Goal: Information Seeking & Learning: Learn about a topic

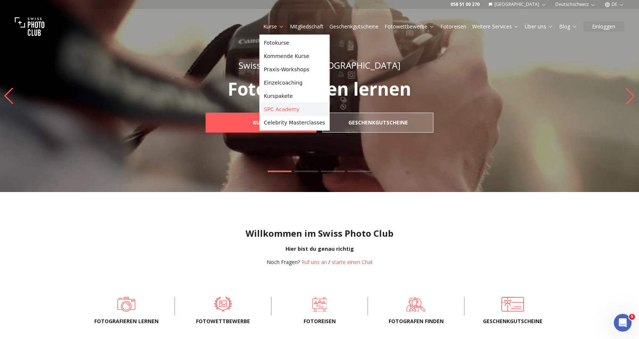
click at [280, 107] on link "SPC Academy" at bounding box center [294, 109] width 67 height 13
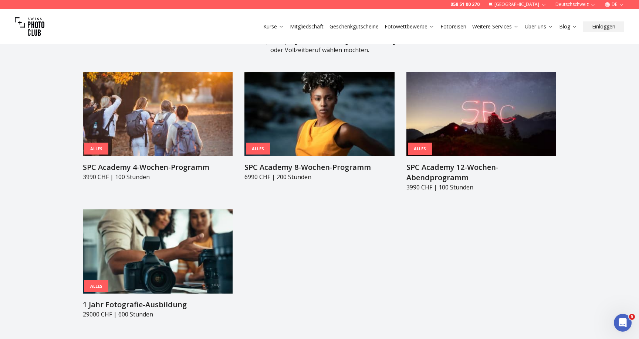
scroll to position [758, 0]
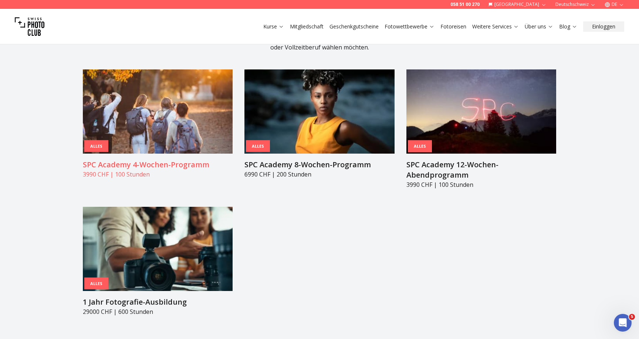
click at [163, 160] on h3 "SPC Academy 4-Wochen-Programm" at bounding box center [158, 165] width 150 height 10
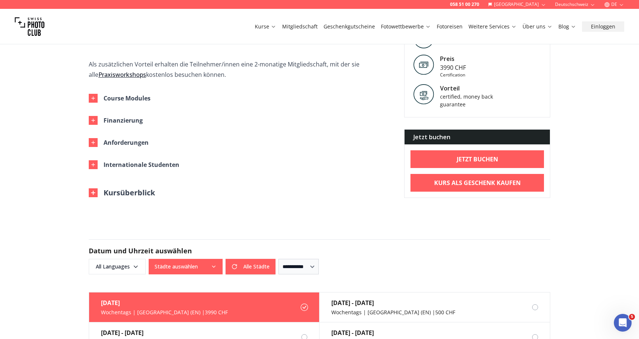
scroll to position [419, 0]
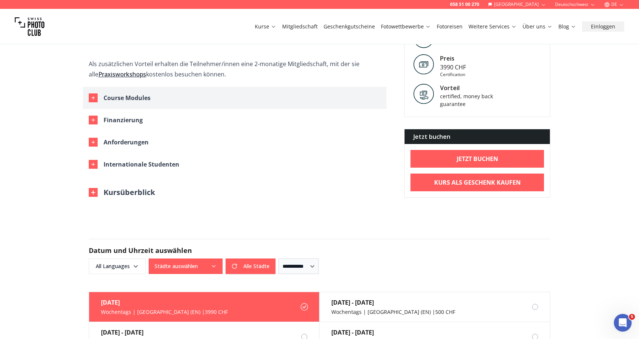
click at [127, 93] on div "Course Modules" at bounding box center [126, 98] width 47 height 10
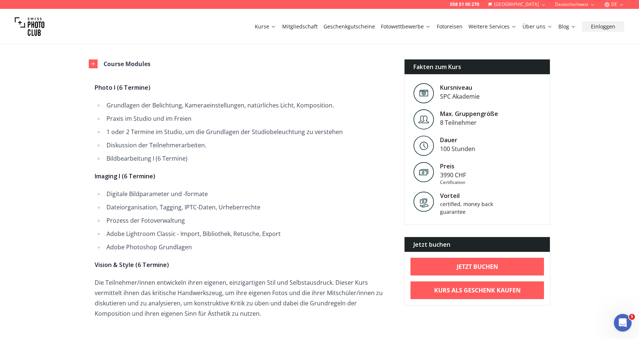
scroll to position [447, 0]
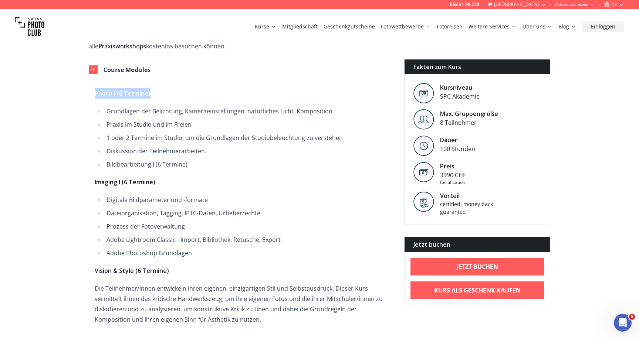
drag, startPoint x: 95, startPoint y: 83, endPoint x: 164, endPoint y: 81, distance: 68.8
click at [164, 88] on p "Photo I (6 Termine)" at bounding box center [241, 93] width 292 height 10
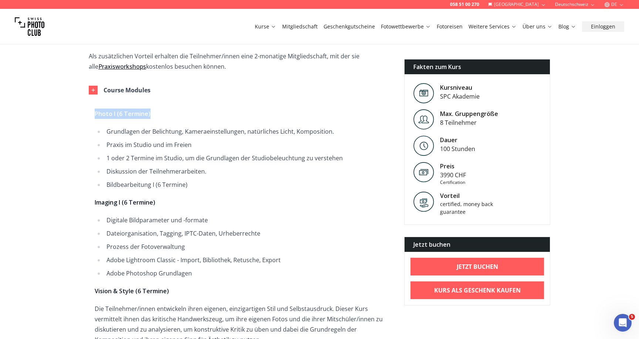
scroll to position [421, 0]
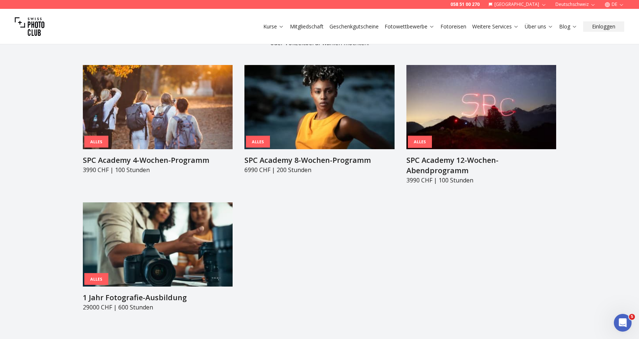
scroll to position [769, 0]
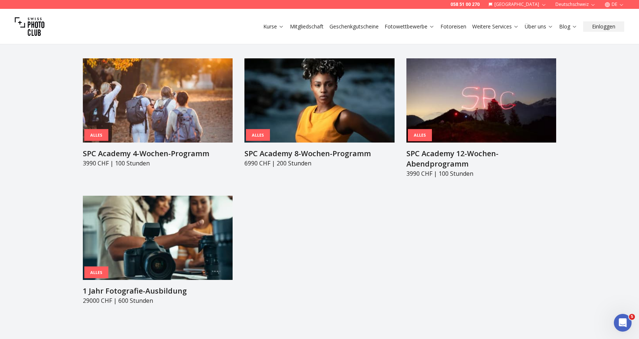
click at [58, 165] on section "SPC Akademie Fotografie-Programme Wähle das Programm, das zu deinem Zeitplan un…" at bounding box center [319, 138] width 639 height 405
click at [121, 149] on h3 "SPC Academy 4-Wochen-Programm" at bounding box center [158, 154] width 150 height 10
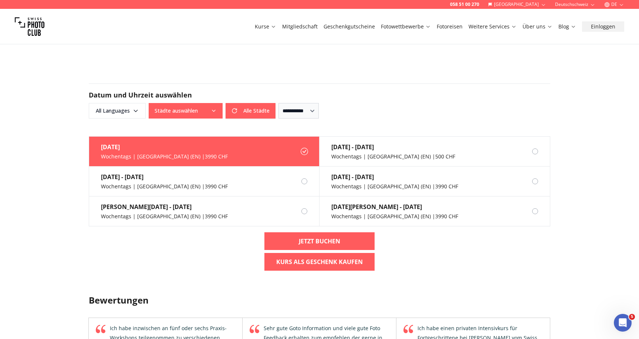
scroll to position [598, 0]
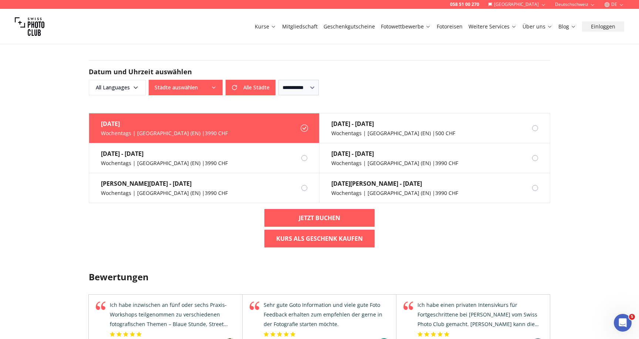
click at [247, 205] on div "[DATE] Wochentags | [GEOGRAPHIC_DATA] (EN) | 3990 CHF [DATE] - [DATE] Wochentag…" at bounding box center [319, 183] width 473 height 140
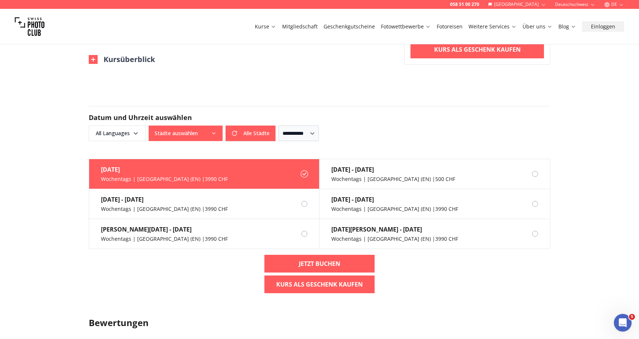
scroll to position [531, 0]
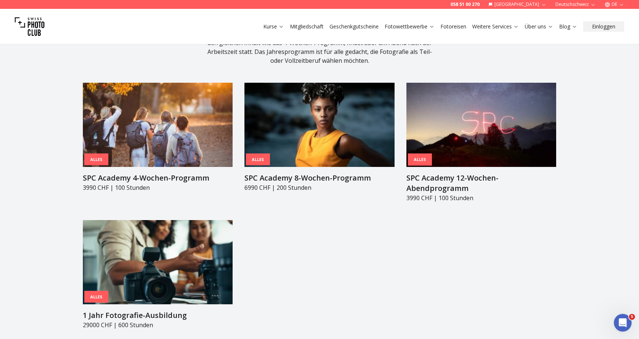
scroll to position [744, 0]
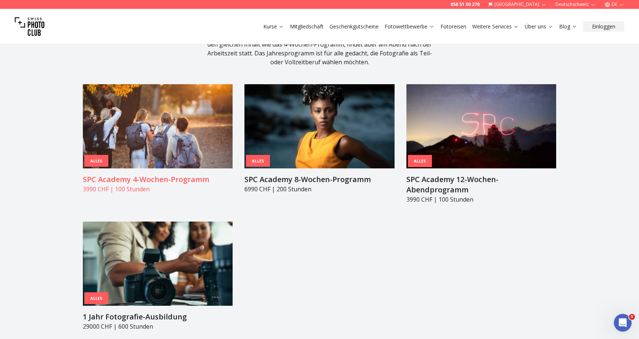
click at [111, 185] on p "3990 CHF | 100 Stunden" at bounding box center [158, 189] width 150 height 9
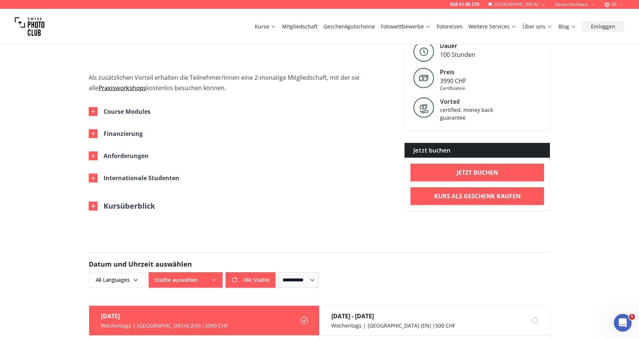
scroll to position [408, 0]
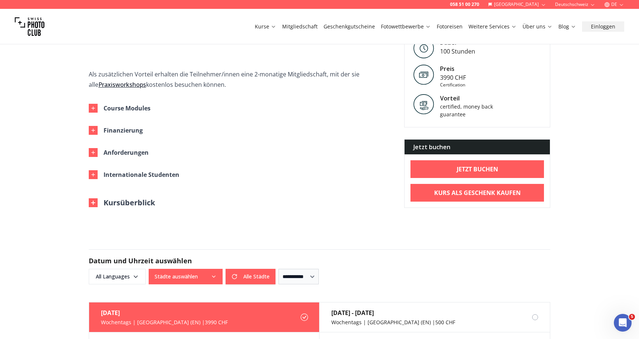
click at [61, 166] on div "058 51 00 270 Schweiz Deutschschweiz DE Kurse Mitgliedschaft Geschenkgutscheine…" at bounding box center [319, 335] width 639 height 1487
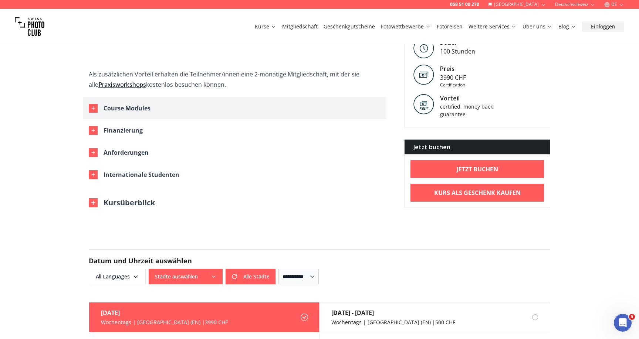
click at [110, 103] on div "Course Modules" at bounding box center [126, 108] width 47 height 10
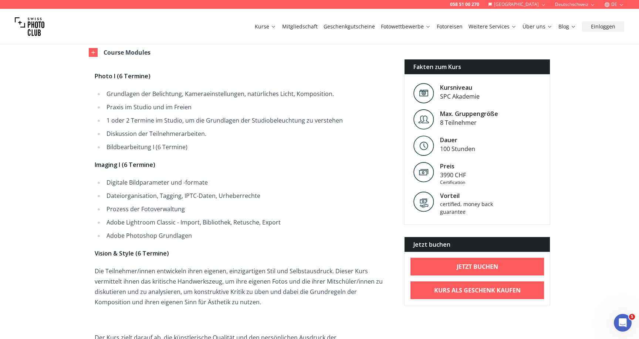
scroll to position [466, 0]
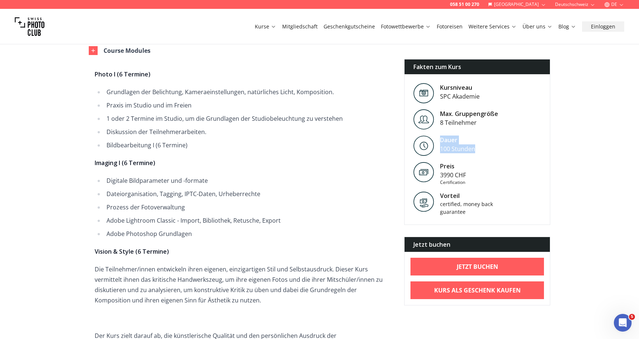
drag, startPoint x: 476, startPoint y: 150, endPoint x: 441, endPoint y: 141, distance: 35.9
click at [441, 141] on div "Dauer 100 Stunden" at bounding box center [476, 146] width 145 height 26
click at [96, 70] on strong "Photo I (6 Termine)" at bounding box center [123, 74] width 56 height 8
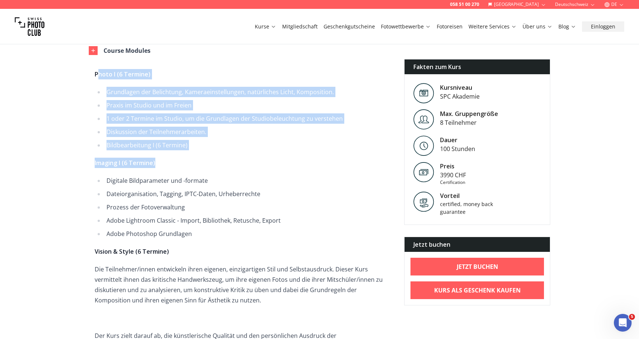
drag, startPoint x: 154, startPoint y: 153, endPoint x: 96, endPoint y: 64, distance: 106.3
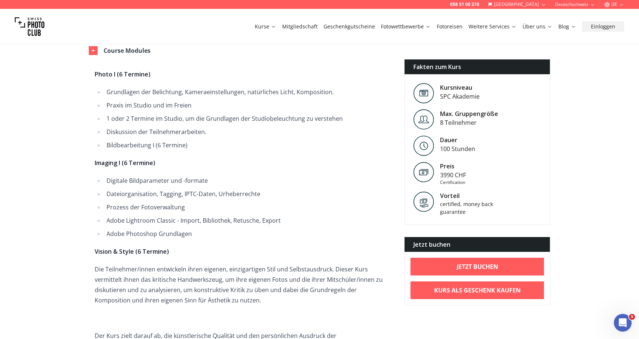
click at [95, 70] on strong "Photo I (6 Termine)" at bounding box center [123, 74] width 56 height 8
drag, startPoint x: 470, startPoint y: 181, endPoint x: 439, endPoint y: 166, distance: 34.1
click at [439, 166] on div "Preis 3990 CHF Certification" at bounding box center [476, 174] width 145 height 30
drag, startPoint x: 475, startPoint y: 148, endPoint x: 441, endPoint y: 140, distance: 35.4
click at [441, 140] on div "Dauer 100 Stunden" at bounding box center [476, 146] width 145 height 26
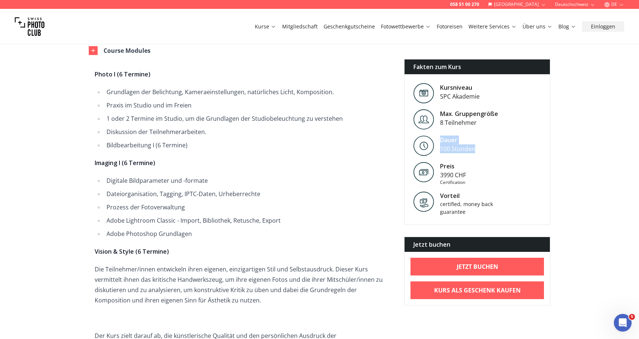
click at [252, 158] on p "Imaging I (6 Termine)" at bounding box center [241, 163] width 292 height 10
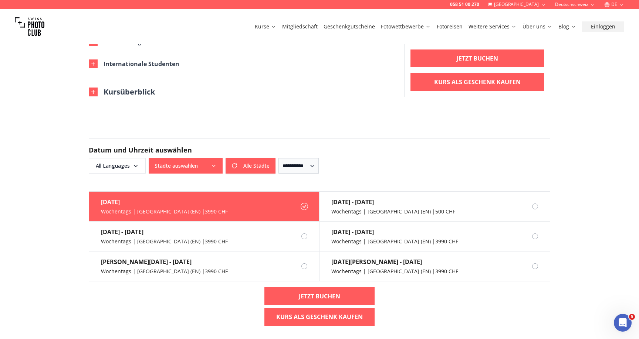
scroll to position [1271, 0]
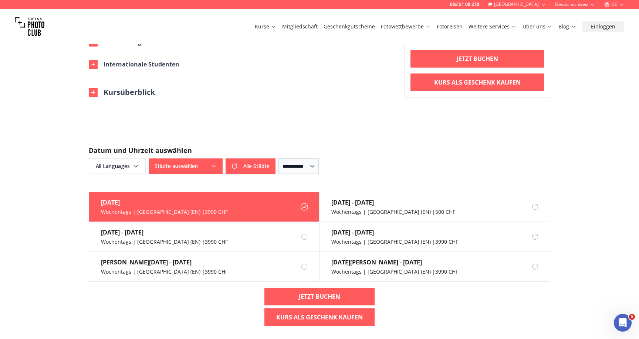
scroll to position [1255, 0]
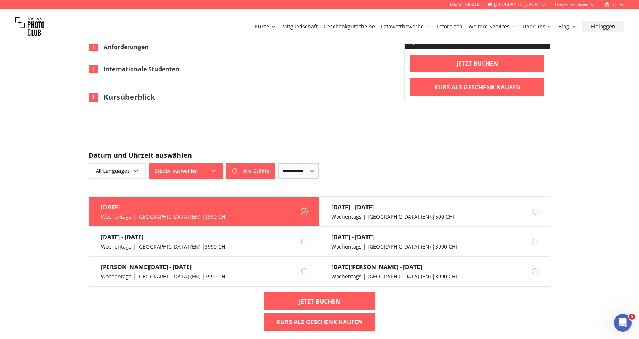
click at [318, 170] on form "**********" at bounding box center [319, 161] width 473 height 71
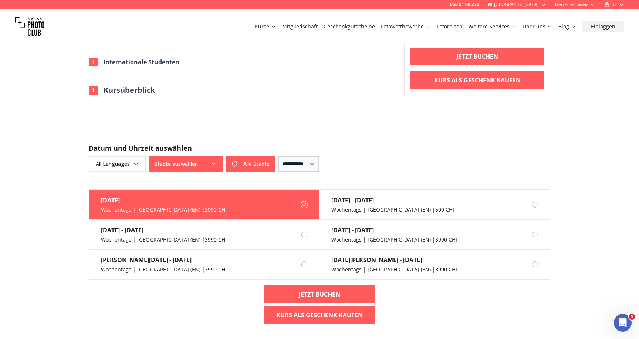
scroll to position [1266, 0]
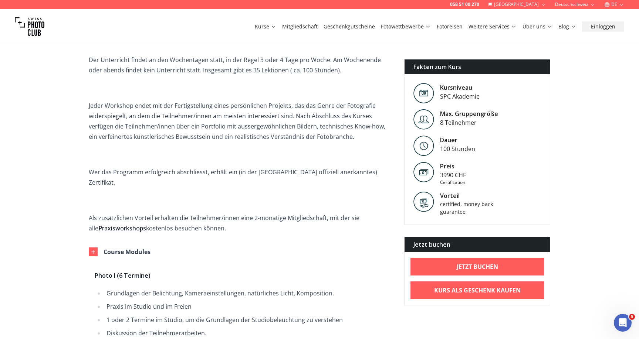
scroll to position [259, 0]
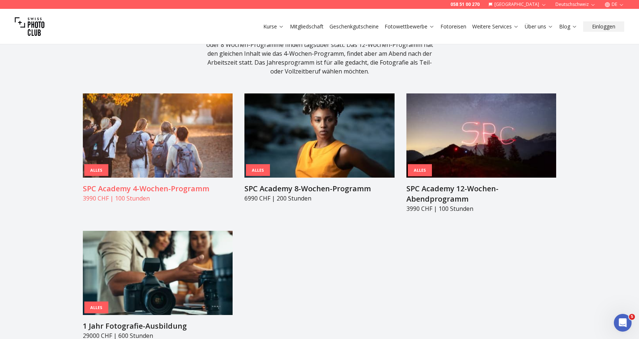
scroll to position [738, 0]
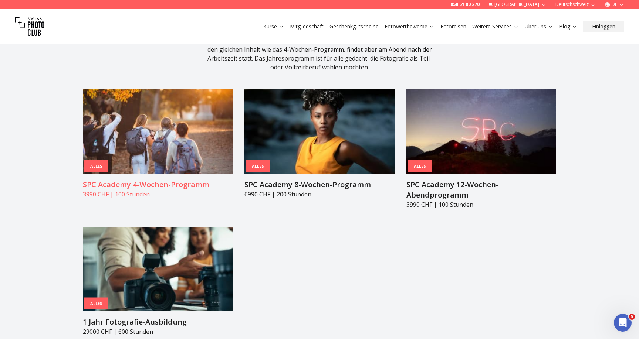
click at [190, 180] on h3 "SPC Academy 4-Wochen-Programm" at bounding box center [158, 185] width 150 height 10
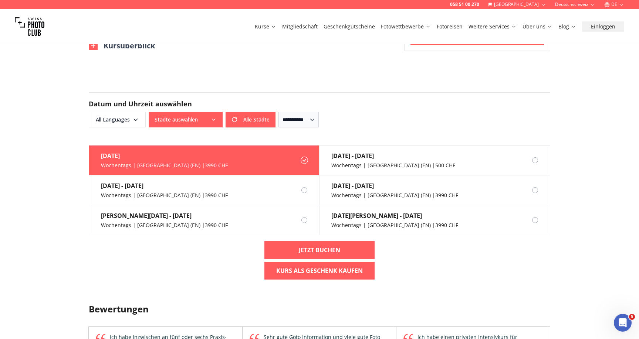
scroll to position [569, 0]
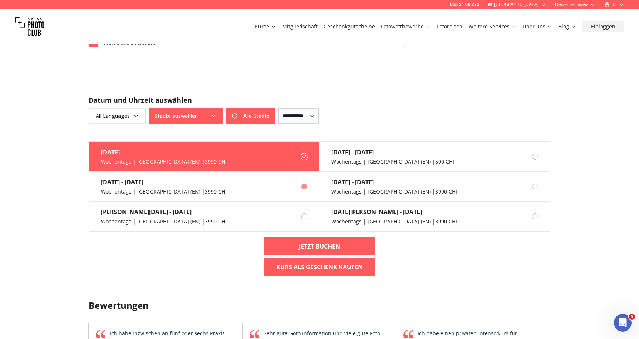
click at [256, 174] on label "[DATE] - [DATE] Wochentags | [GEOGRAPHIC_DATA] (EN) | 3990 CHF" at bounding box center [204, 187] width 230 height 30
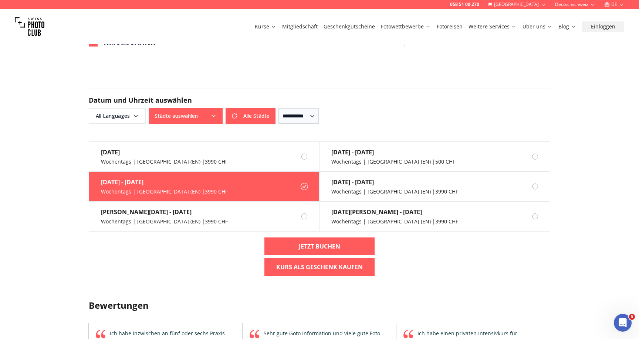
click at [68, 178] on div "058 51 00 270 Schweiz Deutschschweiz DE Kurse Mitgliedschaft Geschenkgutscheine…" at bounding box center [319, 174] width 639 height 1487
click at [75, 152] on div "058 51 00 270 Schweiz Deutschschweiz DE Kurse Mitgliedschaft Geschenkgutscheine…" at bounding box center [319, 174] width 639 height 1487
click at [67, 86] on div "058 51 00 270 Schweiz Deutschschweiz DE Kurse Mitgliedschaft Geschenkgutscheine…" at bounding box center [319, 174] width 639 height 1487
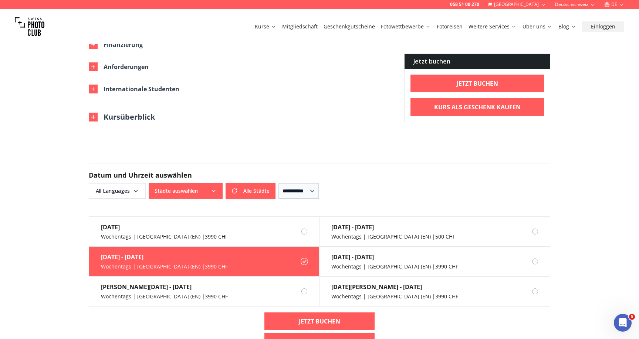
scroll to position [517, 0]
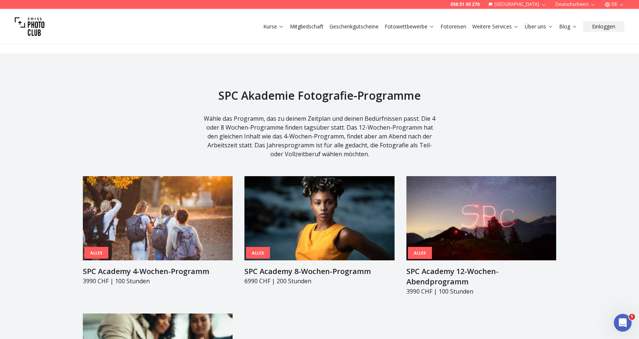
scroll to position [650, 0]
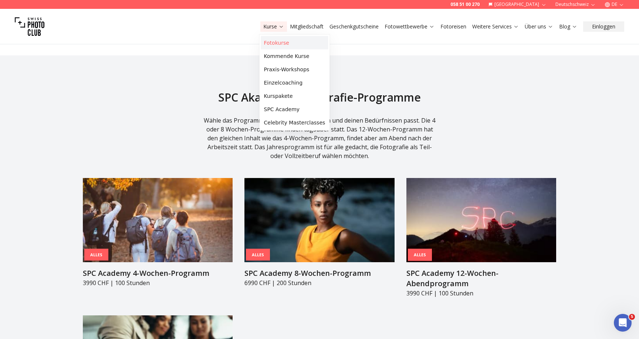
click at [274, 43] on link "Fotokurse" at bounding box center [294, 42] width 67 height 13
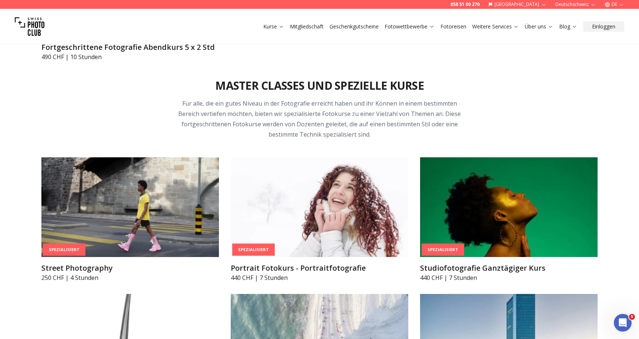
scroll to position [1574, 0]
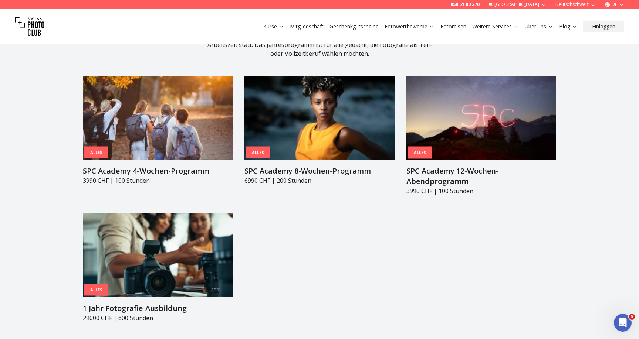
scroll to position [742, 0]
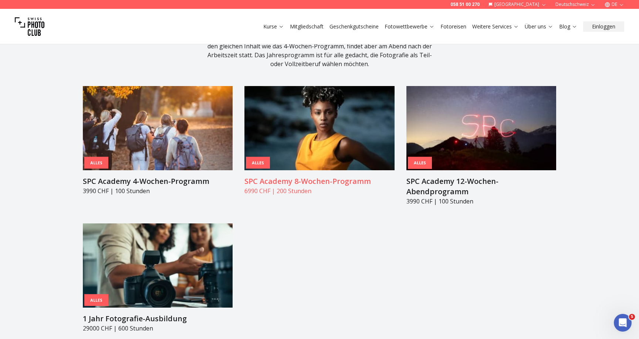
click at [273, 176] on h3 "SPC Academy 8-Wochen-Programm" at bounding box center [319, 181] width 150 height 10
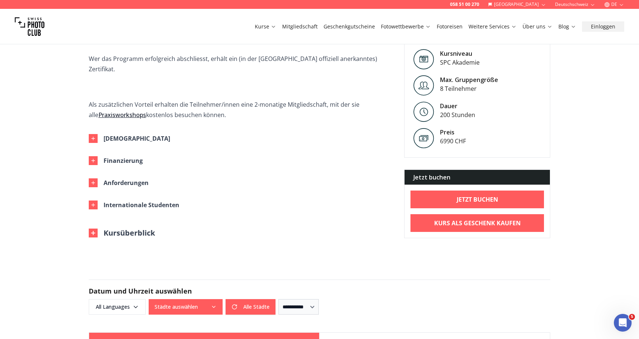
scroll to position [381, 0]
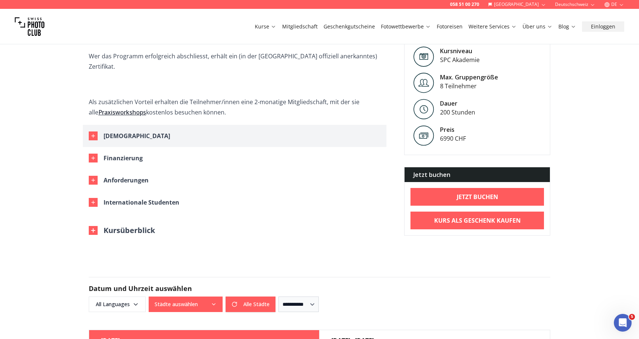
click at [109, 131] on div "[DEMOGRAPHIC_DATA]" at bounding box center [136, 136] width 67 height 10
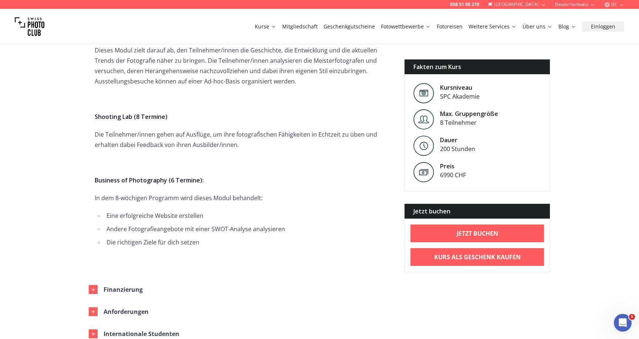
scroll to position [1056, 0]
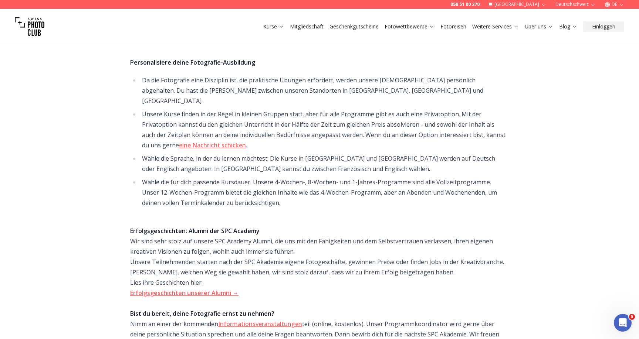
scroll to position [298, 0]
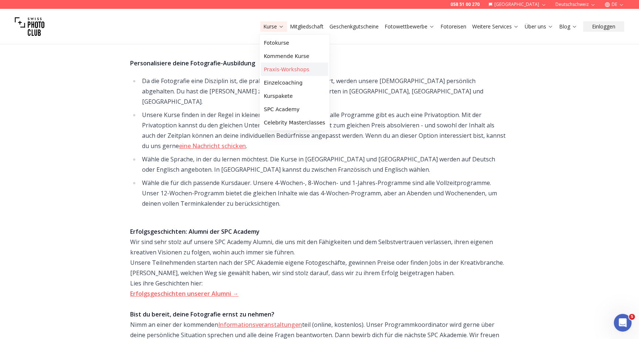
click at [278, 70] on link "Praxis-Workshops" at bounding box center [294, 69] width 67 height 13
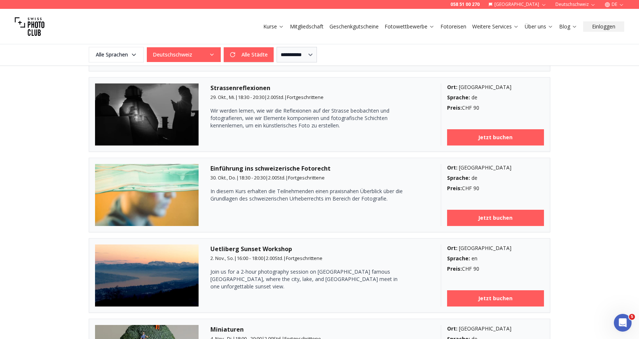
scroll to position [675, 0]
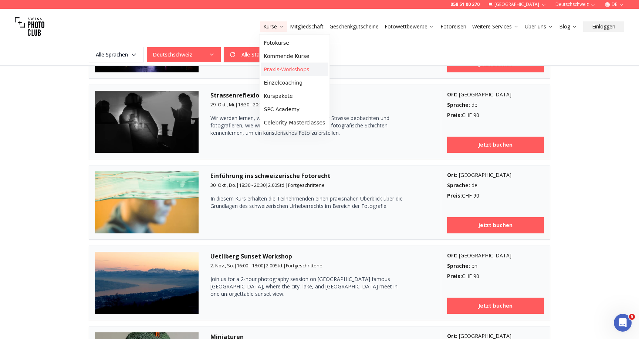
click at [285, 69] on link "Praxis-Workshops" at bounding box center [294, 69] width 67 height 13
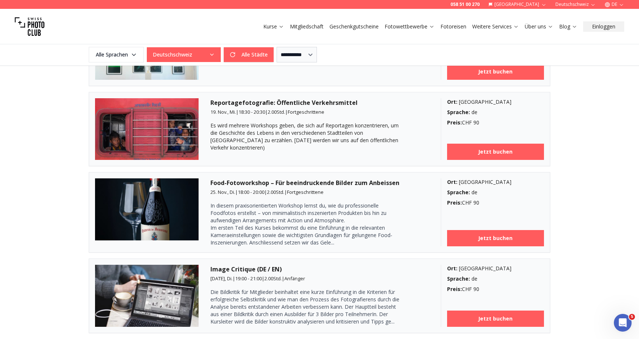
scroll to position [1149, 0]
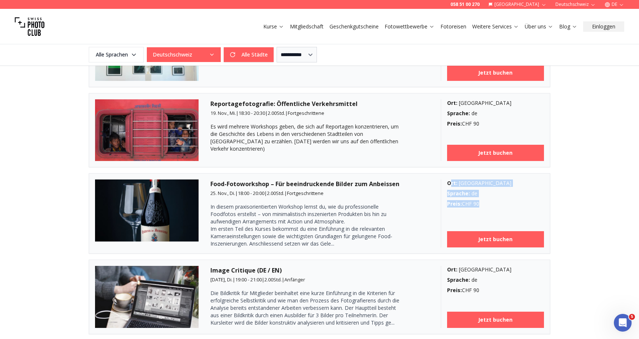
drag, startPoint x: 480, startPoint y: 205, endPoint x: 450, endPoint y: 184, distance: 36.6
click at [450, 184] on div "Ort : Zurich Sprache : de Preis : CHF 90 Jetzt buchen" at bounding box center [492, 214] width 103 height 68
click at [448, 184] on b "Ort :" at bounding box center [452, 183] width 10 height 7
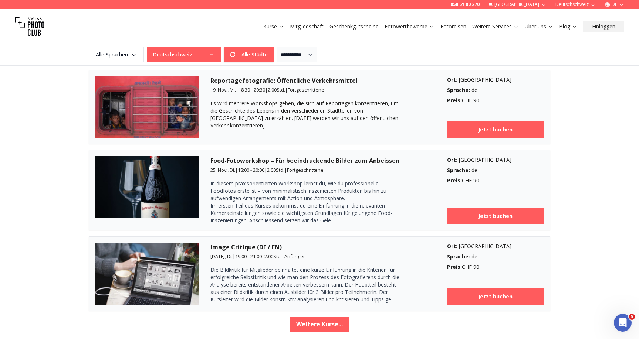
scroll to position [1168, 0]
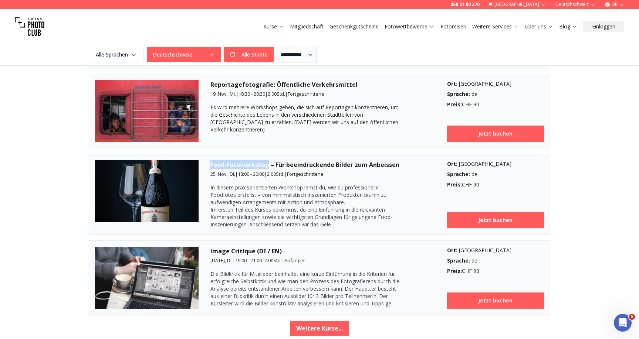
drag, startPoint x: 211, startPoint y: 166, endPoint x: 268, endPoint y: 168, distance: 57.7
click at [268, 168] on h3 "Food-Fotoworkshop – Für beeindruckende Bilder zum Anbeissen" at bounding box center [319, 164] width 218 height 9
click at [326, 180] on div "Food-Fotoworkshop – Für beeindruckende Bilder zum Anbeissen [DATE], Di. | 18:00…" at bounding box center [319, 194] width 218 height 68
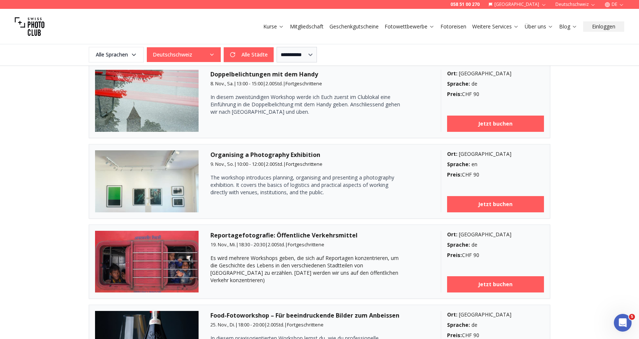
scroll to position [1005, 0]
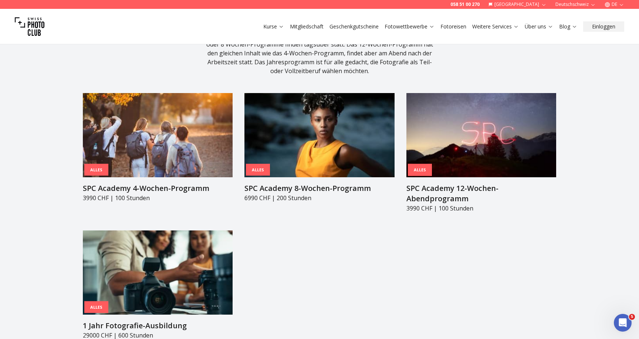
scroll to position [734, 0]
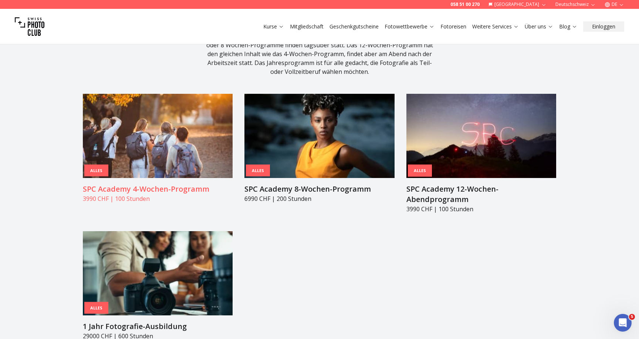
click at [107, 194] on p "3990 CHF | 100 Stunden" at bounding box center [158, 198] width 150 height 9
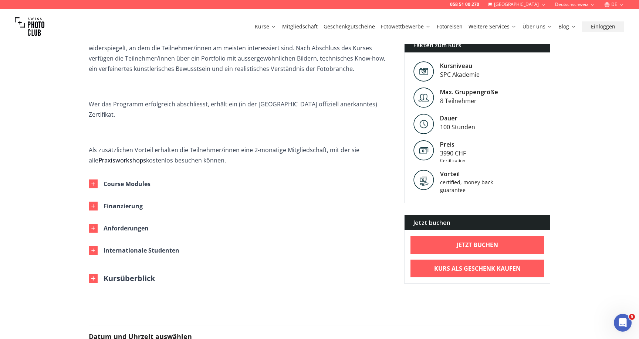
scroll to position [336, 0]
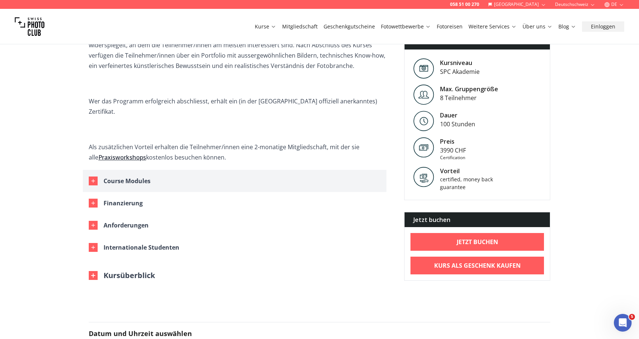
click at [95, 178] on icon "button" at bounding box center [93, 181] width 6 height 6
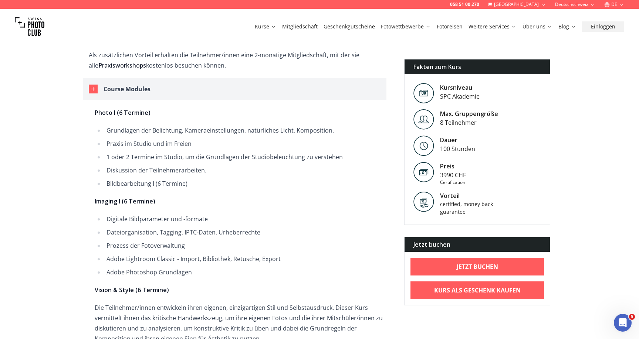
scroll to position [435, 0]
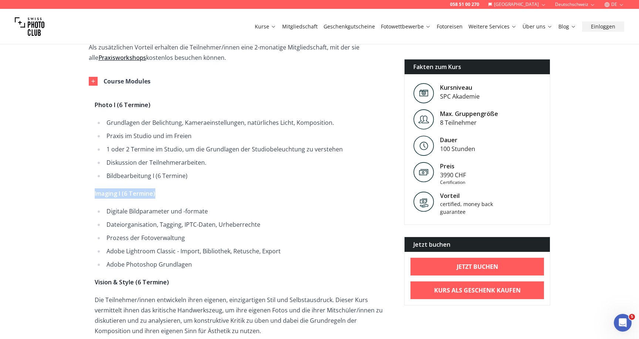
drag, startPoint x: 94, startPoint y: 184, endPoint x: 163, endPoint y: 185, distance: 68.7
click at [156, 188] on p "Imaging I (6 Termine)" at bounding box center [241, 193] width 292 height 10
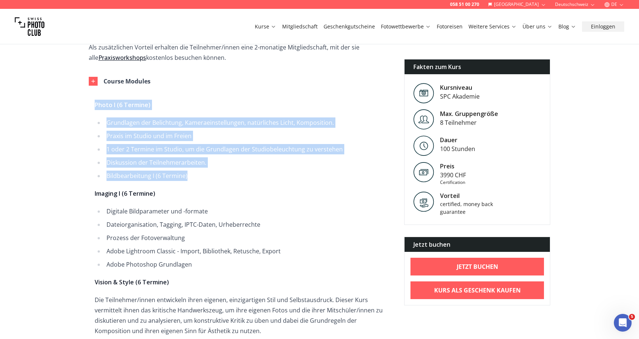
drag, startPoint x: 95, startPoint y: 95, endPoint x: 203, endPoint y: 167, distance: 129.3
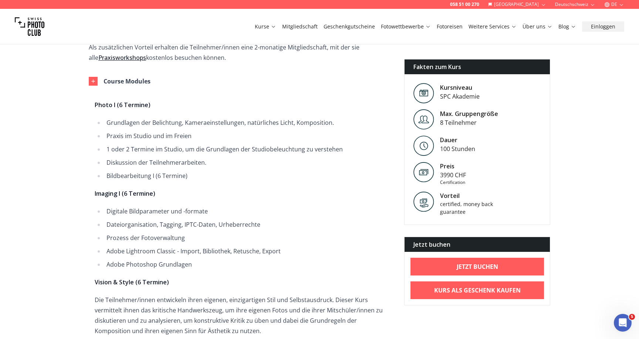
click at [191, 171] on li "Bildbearbeitung I (6 Termine)" at bounding box center [245, 176] width 282 height 10
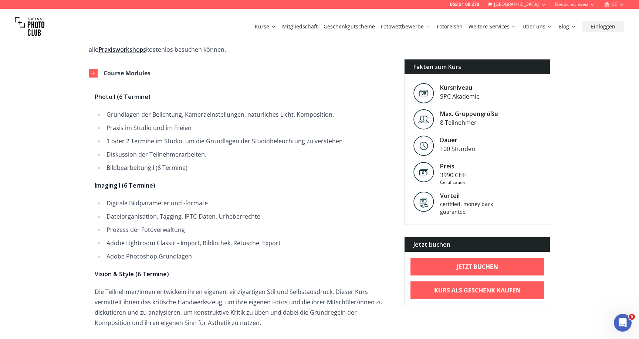
click at [191, 163] on li "Bildbearbeitung I (6 Termine)" at bounding box center [245, 168] width 282 height 10
click at [193, 163] on li "Bildbearbeitung I (6 Termine)" at bounding box center [245, 168] width 282 height 10
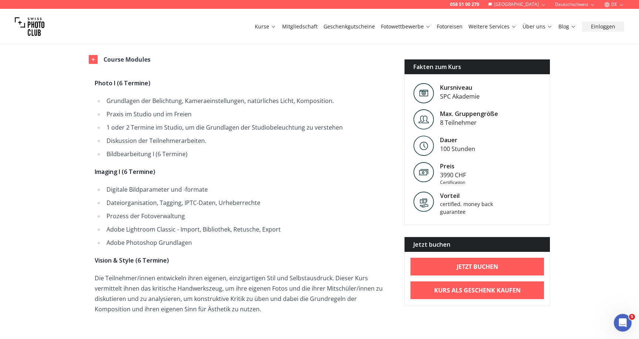
scroll to position [454, 0]
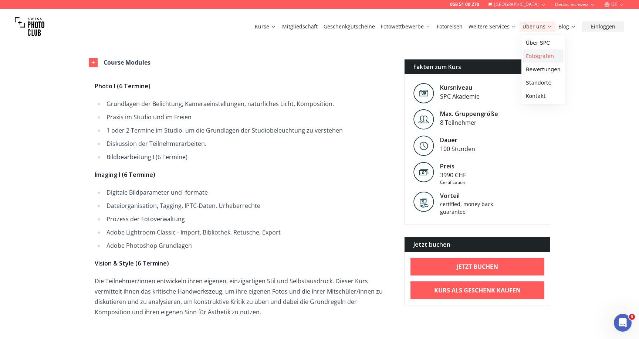
click at [536, 57] on link "Fotografen" at bounding box center [543, 56] width 41 height 13
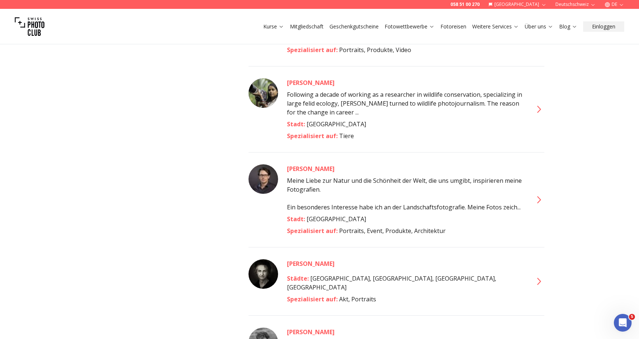
scroll to position [2092, 0]
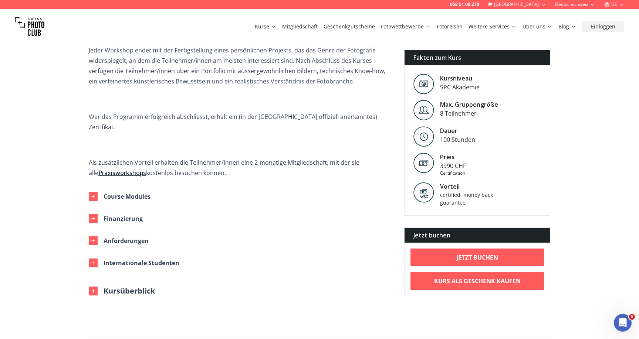
scroll to position [315, 0]
